Goal: Information Seeking & Learning: Learn about a topic

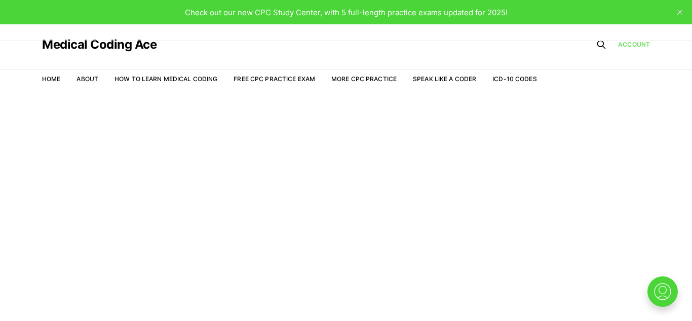
click at [624, 44] on link "Account" at bounding box center [634, 44] width 32 height 9
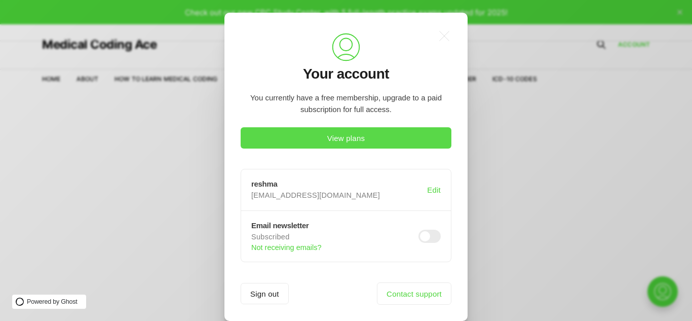
click at [372, 142] on button "View plans" at bounding box center [346, 137] width 211 height 21
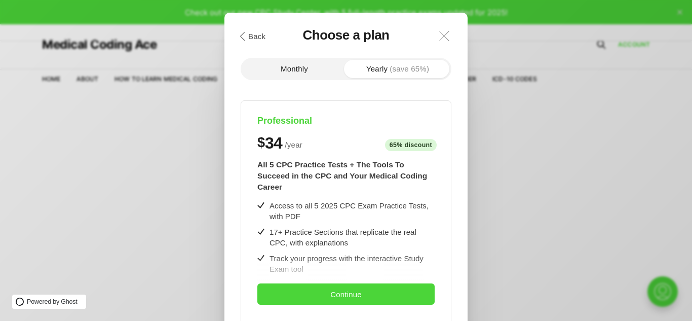
click at [445, 32] on icon ".a{fill:none;stroke:currentColor;stroke-linecap:round;stroke-linejoin:round;str…" at bounding box center [444, 36] width 22 height 22
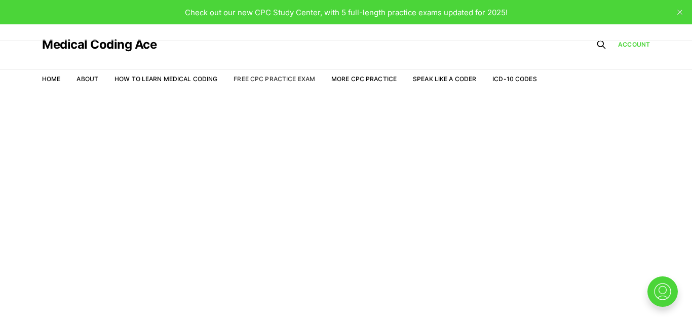
click at [287, 82] on link "Free CPC Practice Exam" at bounding box center [274, 79] width 82 height 8
click at [466, 76] on link "Speak Like a Coder" at bounding box center [444, 79] width 63 height 8
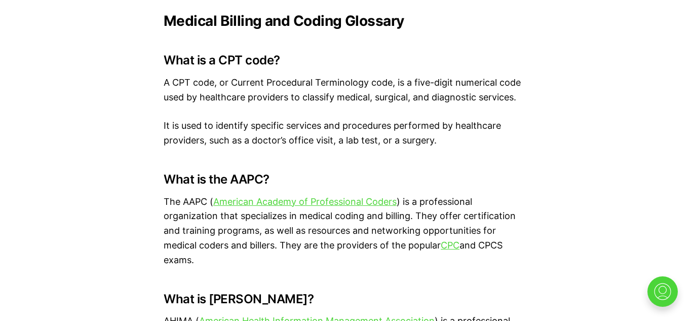
scroll to position [844, 0]
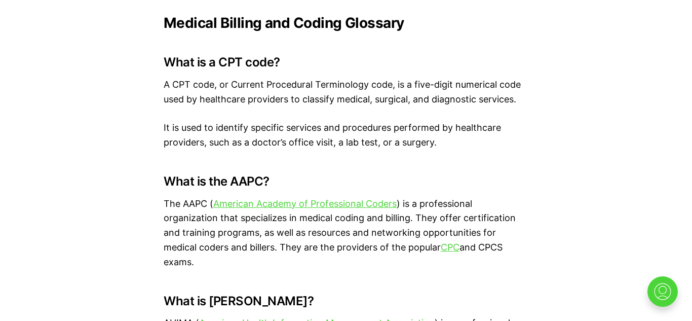
click at [303, 137] on p "It is used to identify specific services and procedures performed by healthcare…" at bounding box center [346, 135] width 365 height 29
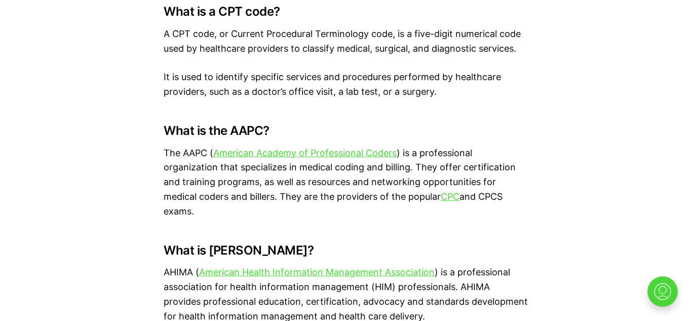
scroll to position [887, 0]
